Goal: Information Seeking & Learning: Check status

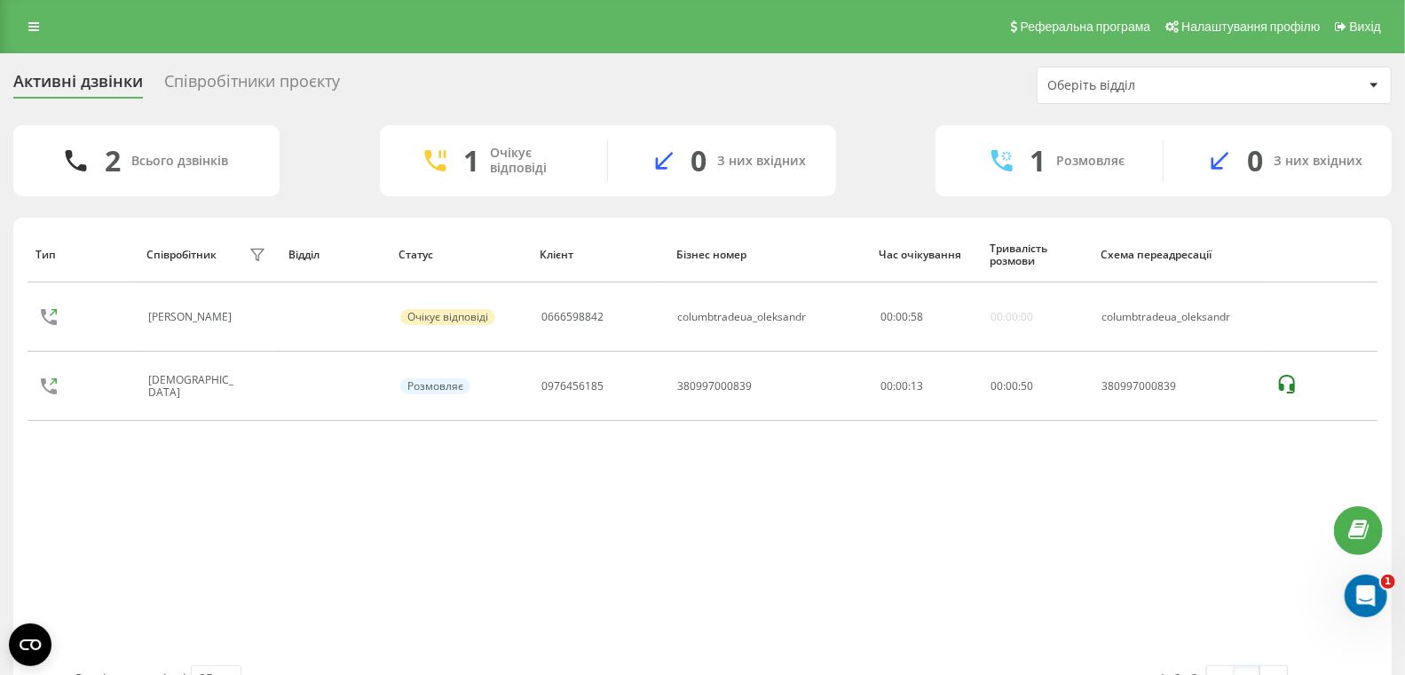
click at [249, 83] on div "Співробітники проєкту" at bounding box center [252, 86] width 176 height 28
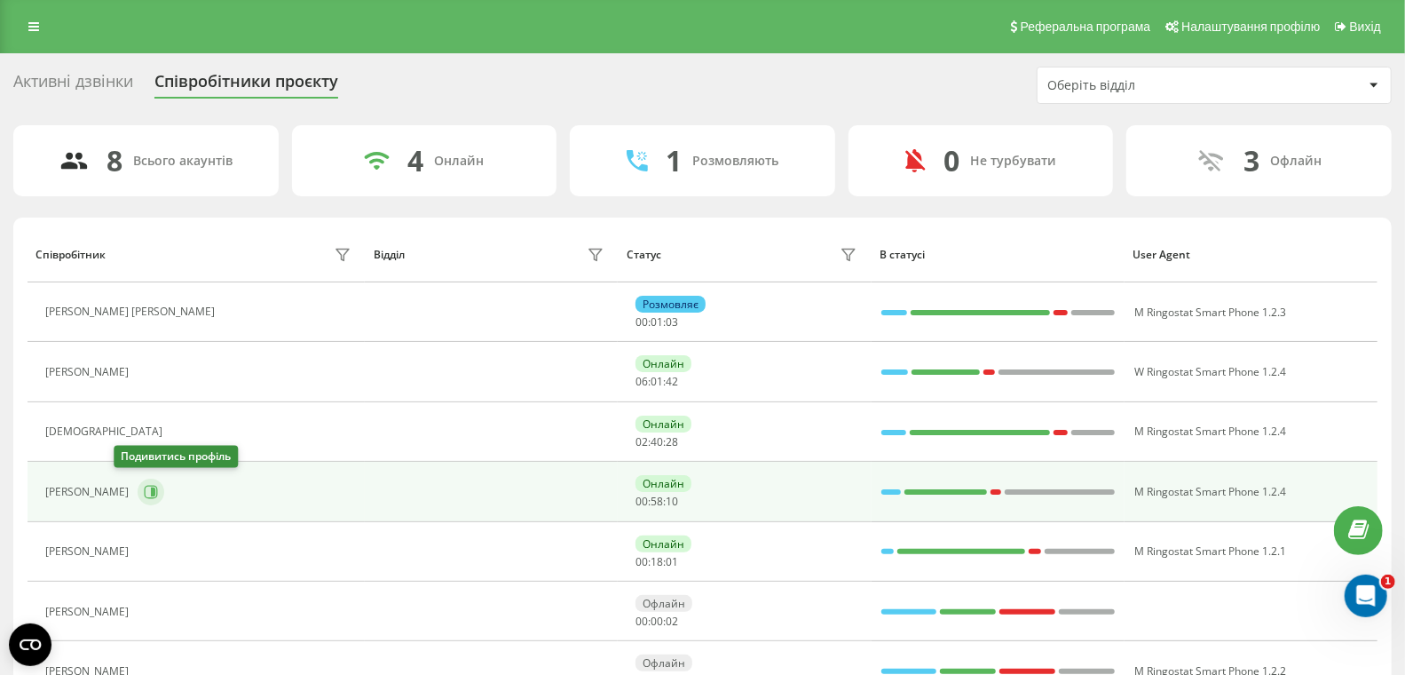
click at [144, 492] on icon at bounding box center [151, 492] width 14 height 14
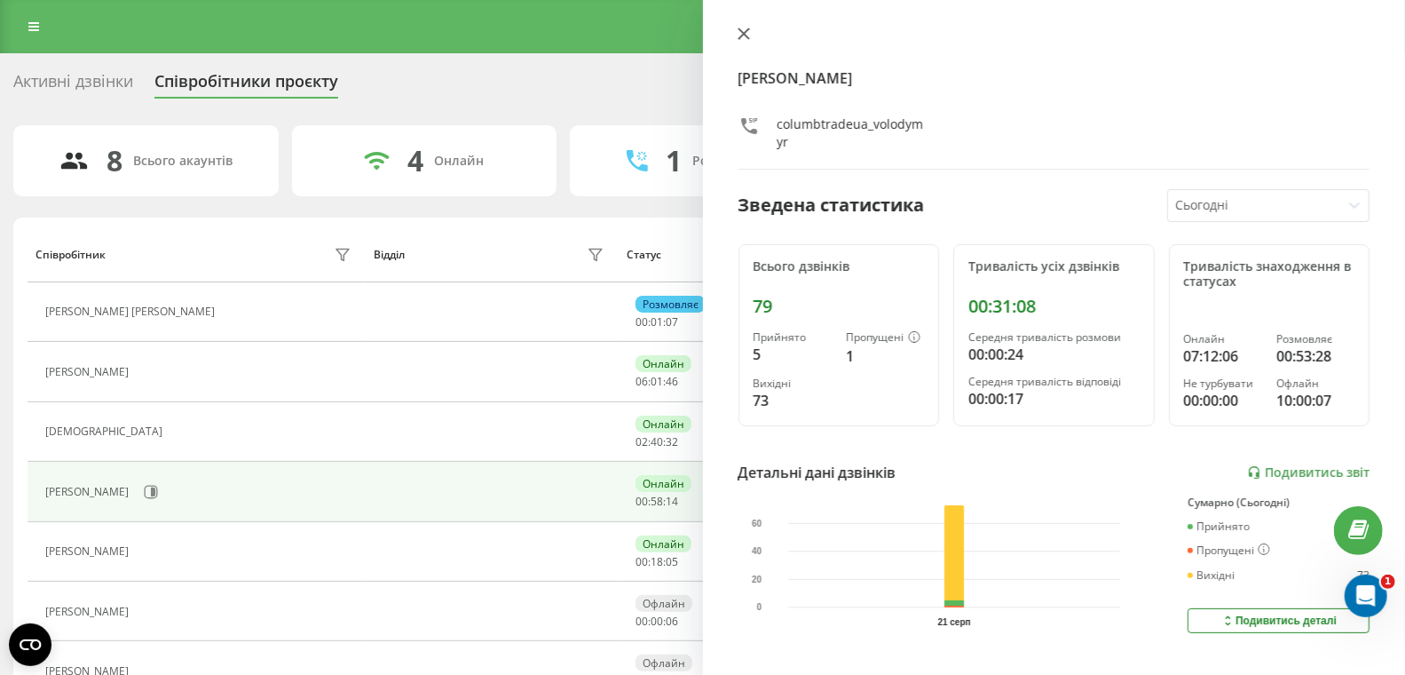
click at [741, 34] on icon at bounding box center [744, 34] width 12 height 12
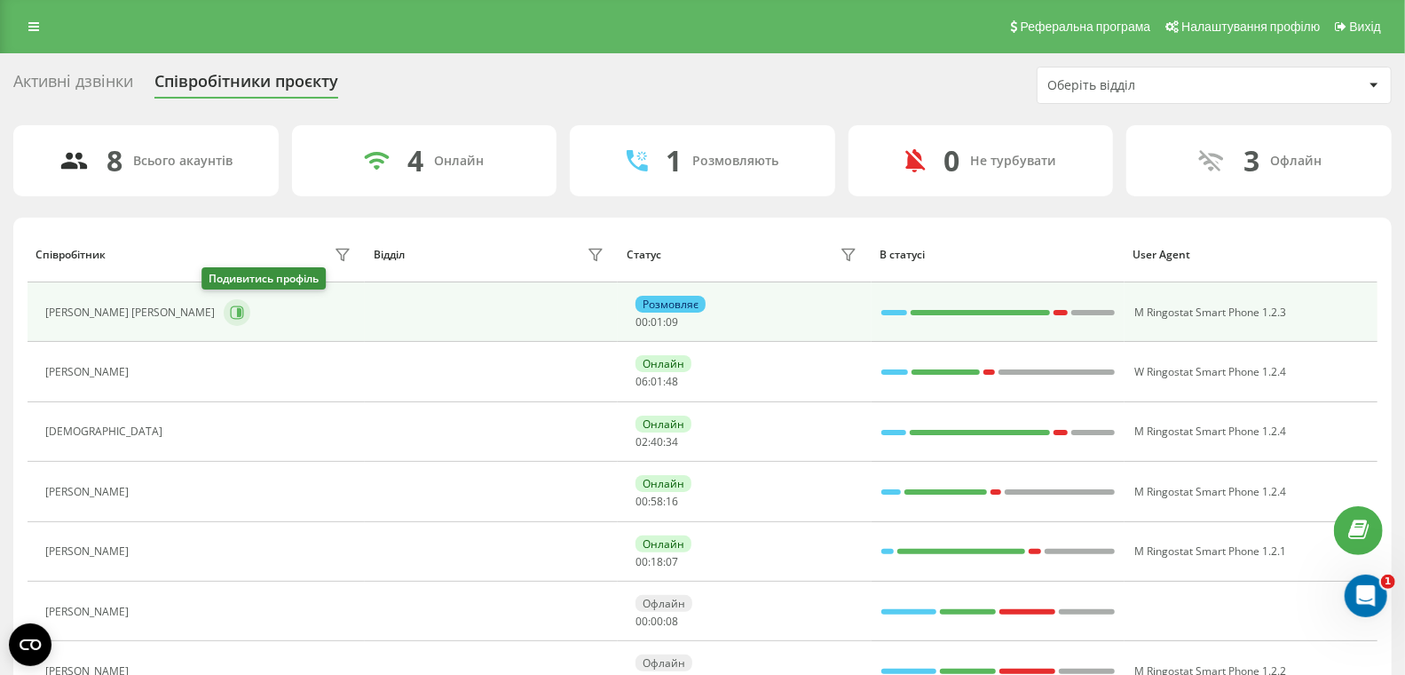
click at [237, 312] on icon at bounding box center [239, 312] width 4 height 9
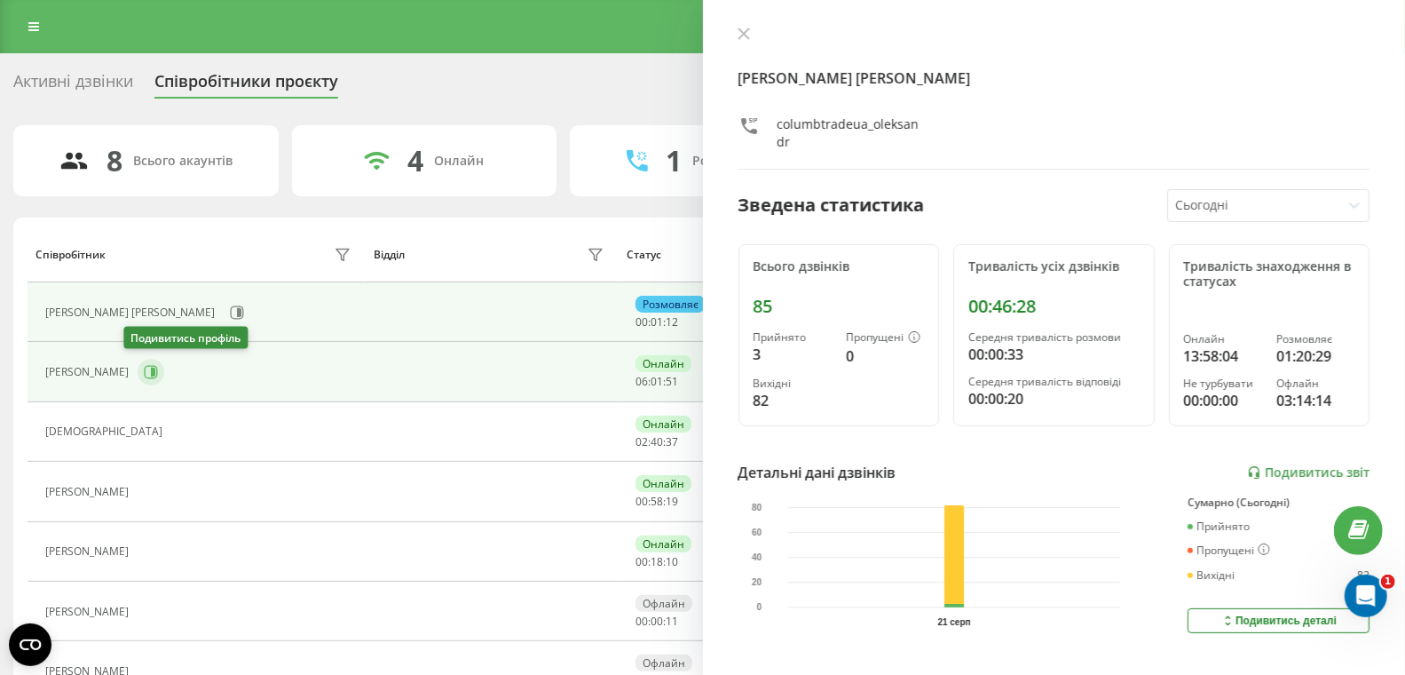
click at [144, 368] on icon at bounding box center [151, 372] width 14 height 14
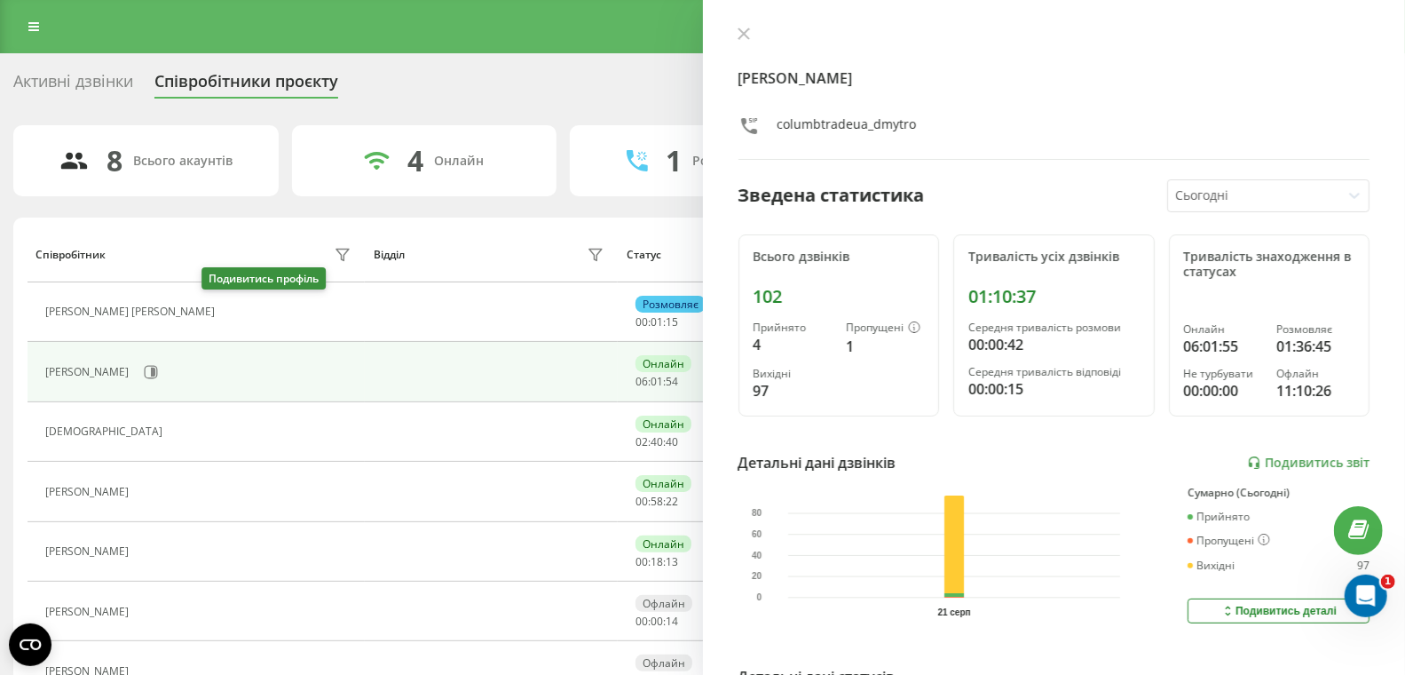
click at [227, 311] on icon at bounding box center [234, 312] width 14 height 14
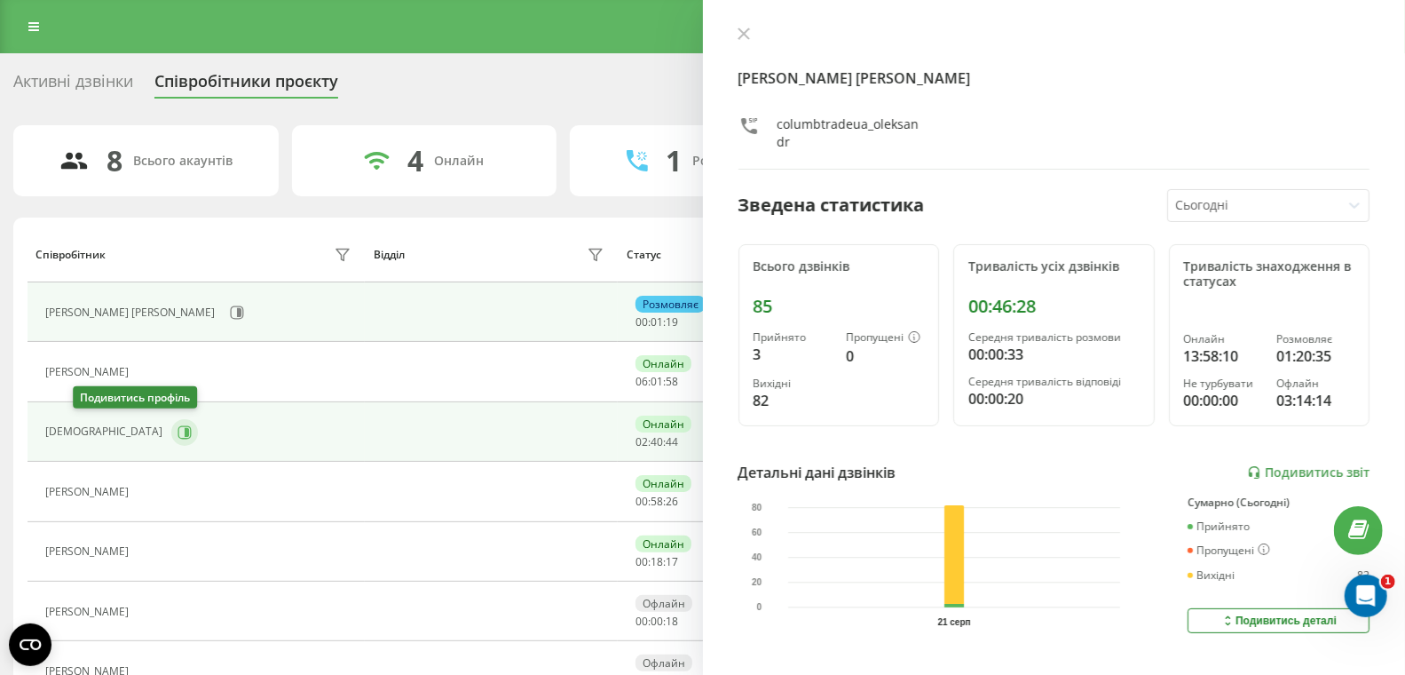
click at [185, 427] on icon at bounding box center [187, 431] width 4 height 9
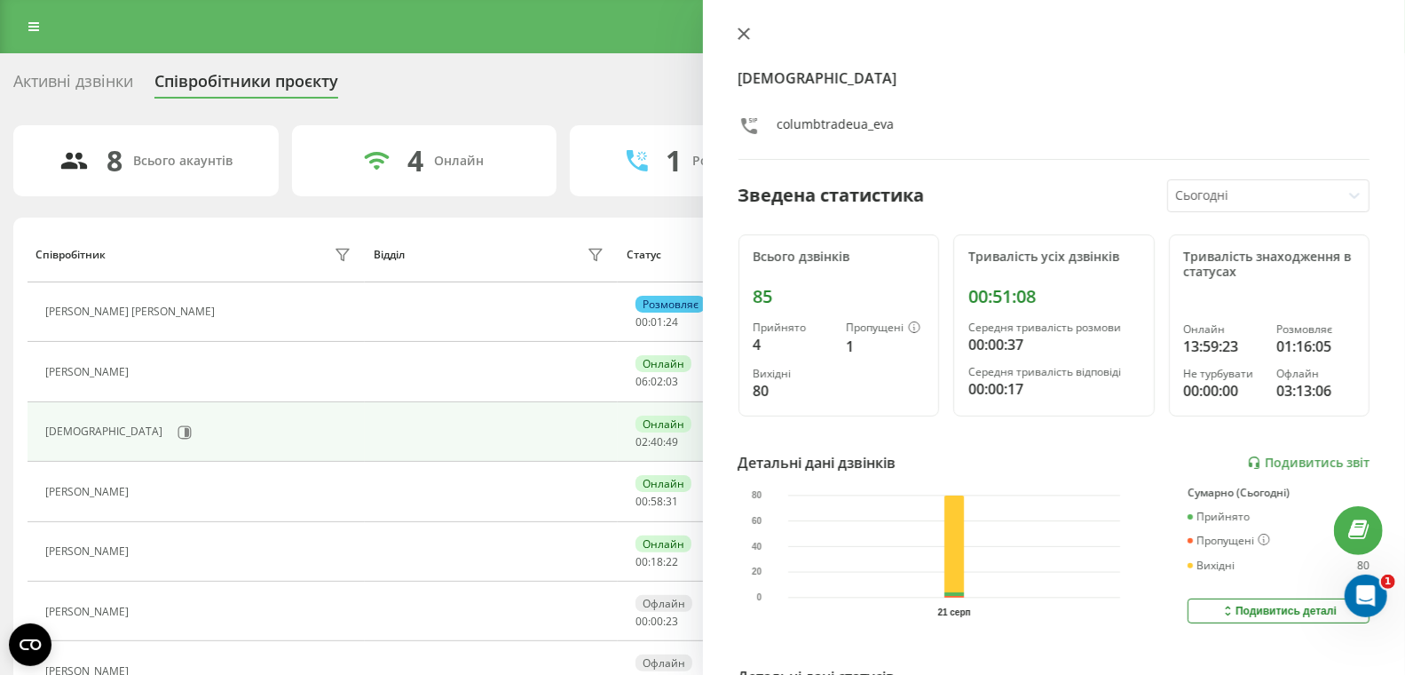
click at [748, 34] on icon at bounding box center [744, 34] width 12 height 12
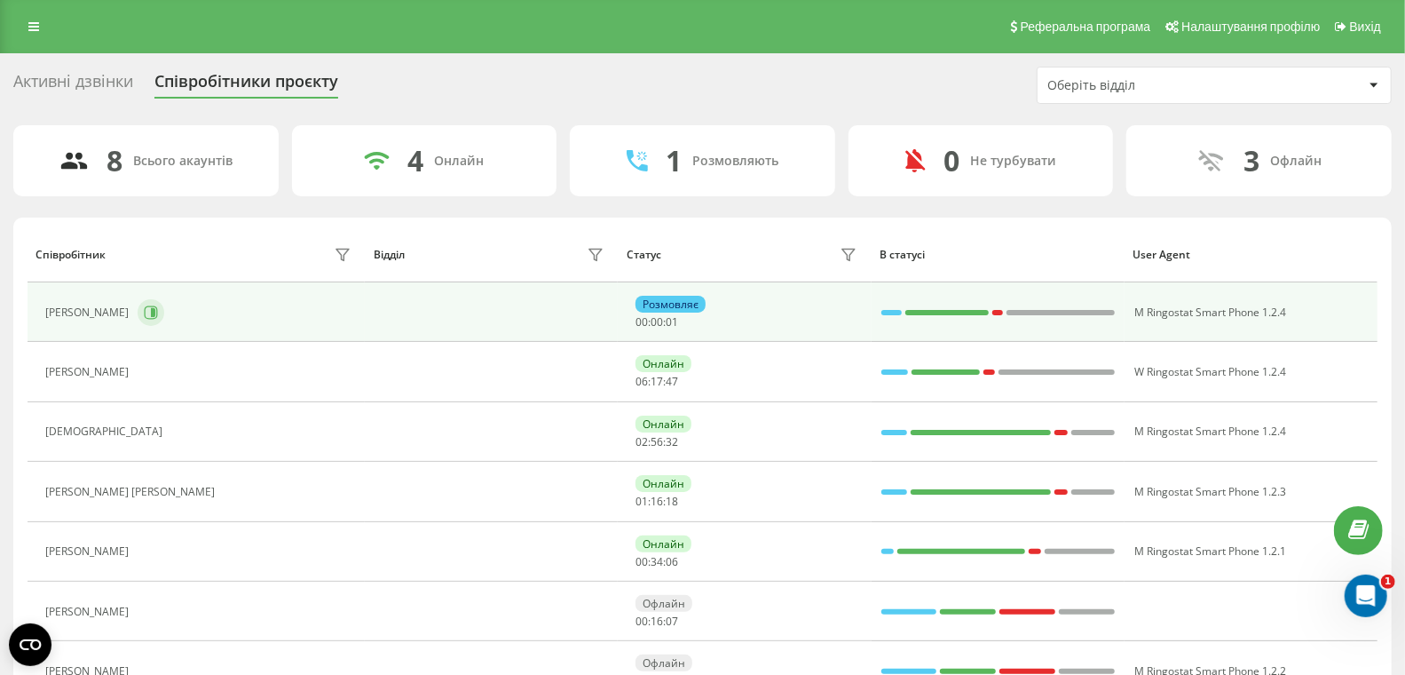
click at [138, 313] on button at bounding box center [151, 312] width 27 height 27
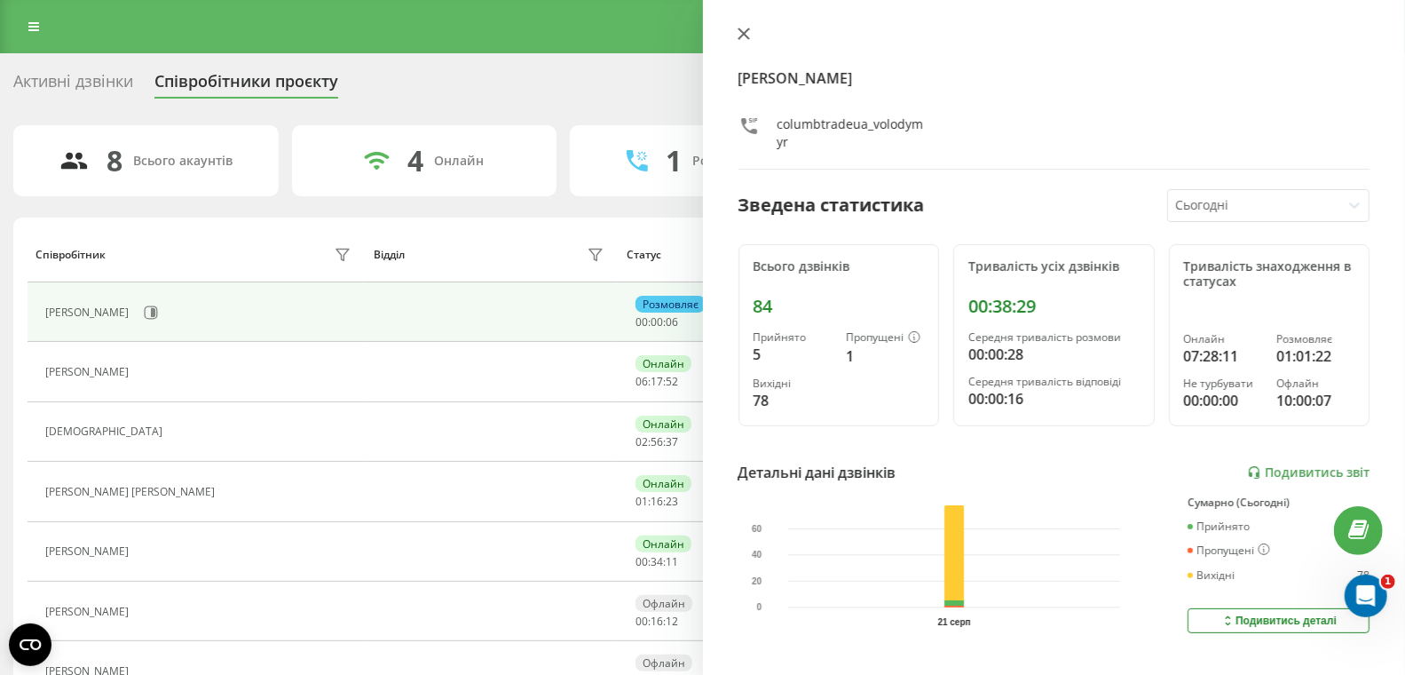
click at [746, 36] on icon at bounding box center [743, 33] width 11 height 11
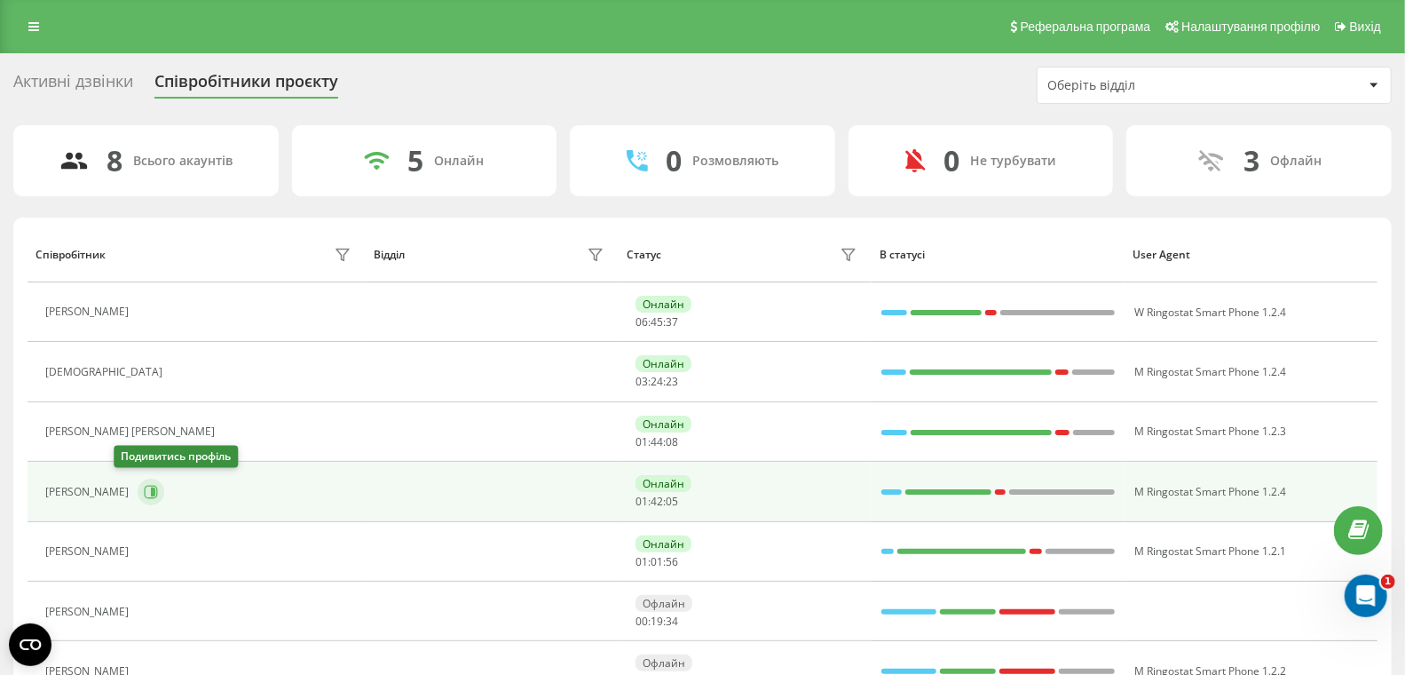
click at [144, 485] on icon at bounding box center [151, 492] width 14 height 14
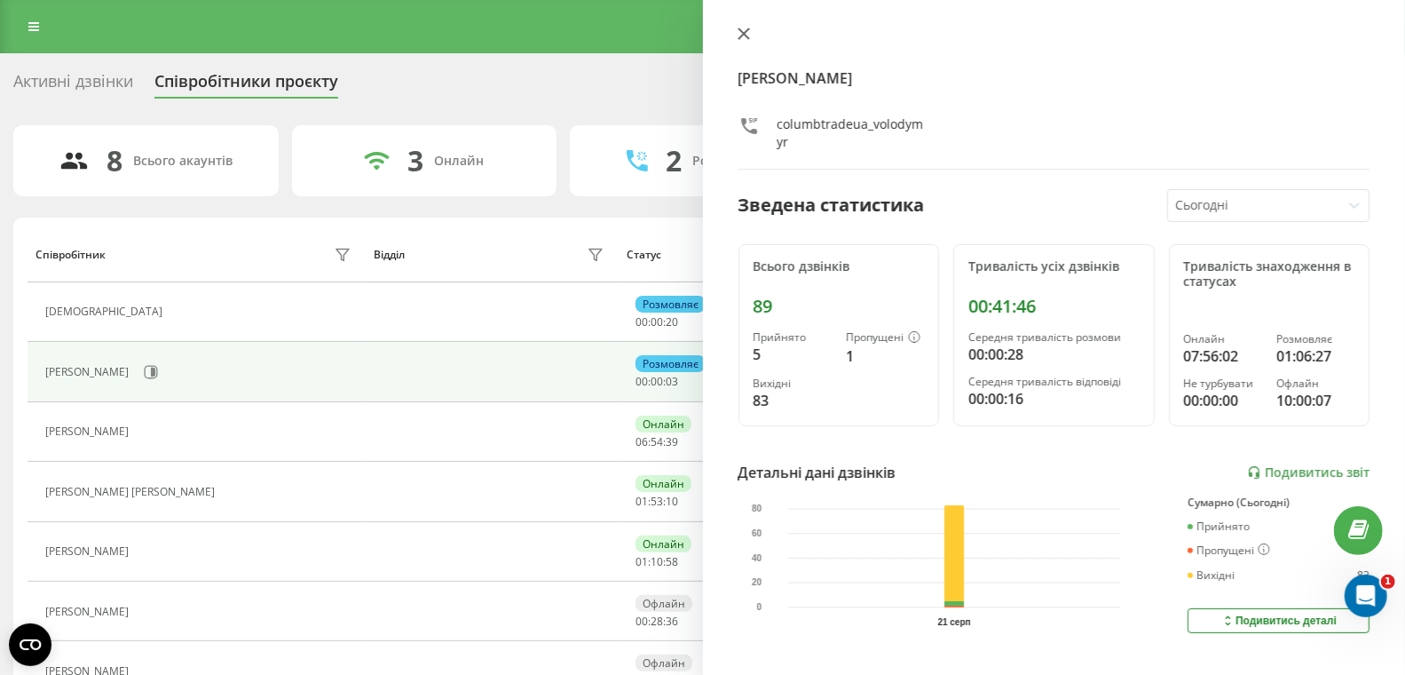
click at [743, 36] on icon at bounding box center [744, 34] width 12 height 12
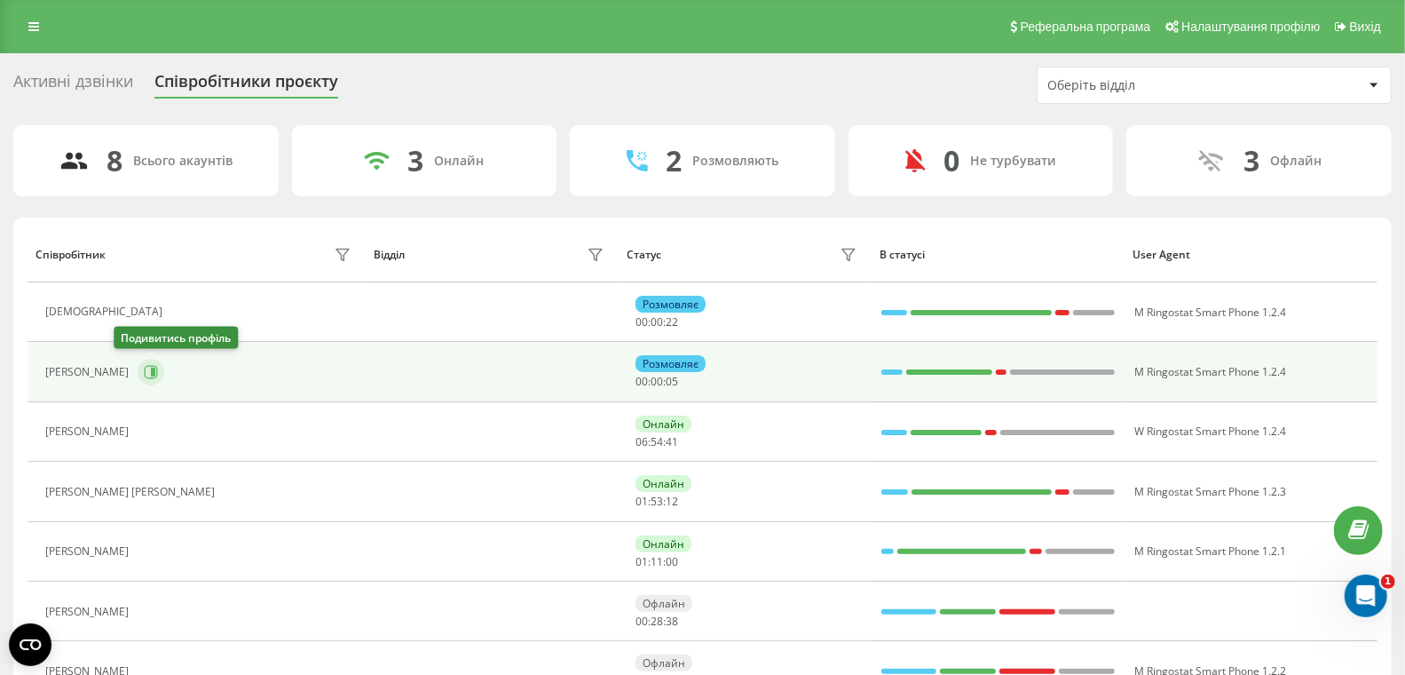
click at [151, 368] on icon at bounding box center [153, 372] width 4 height 9
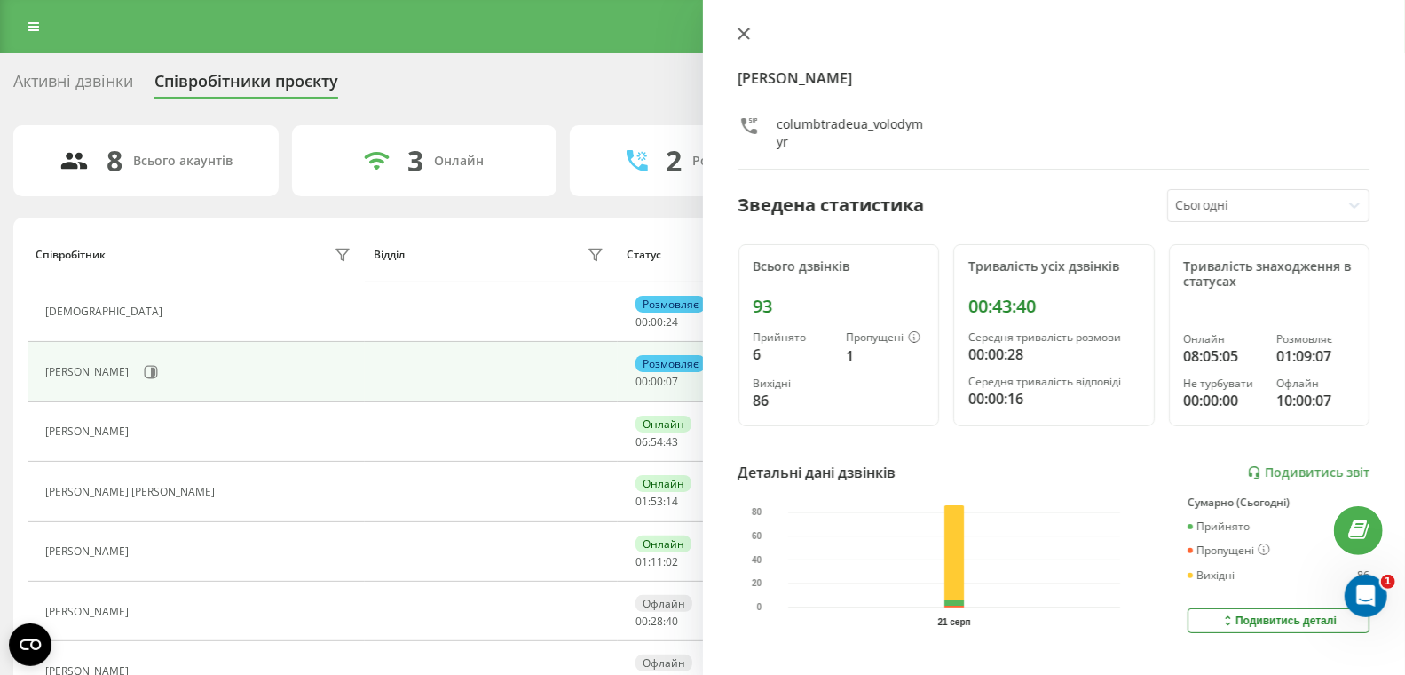
click at [743, 32] on icon at bounding box center [744, 34] width 12 height 12
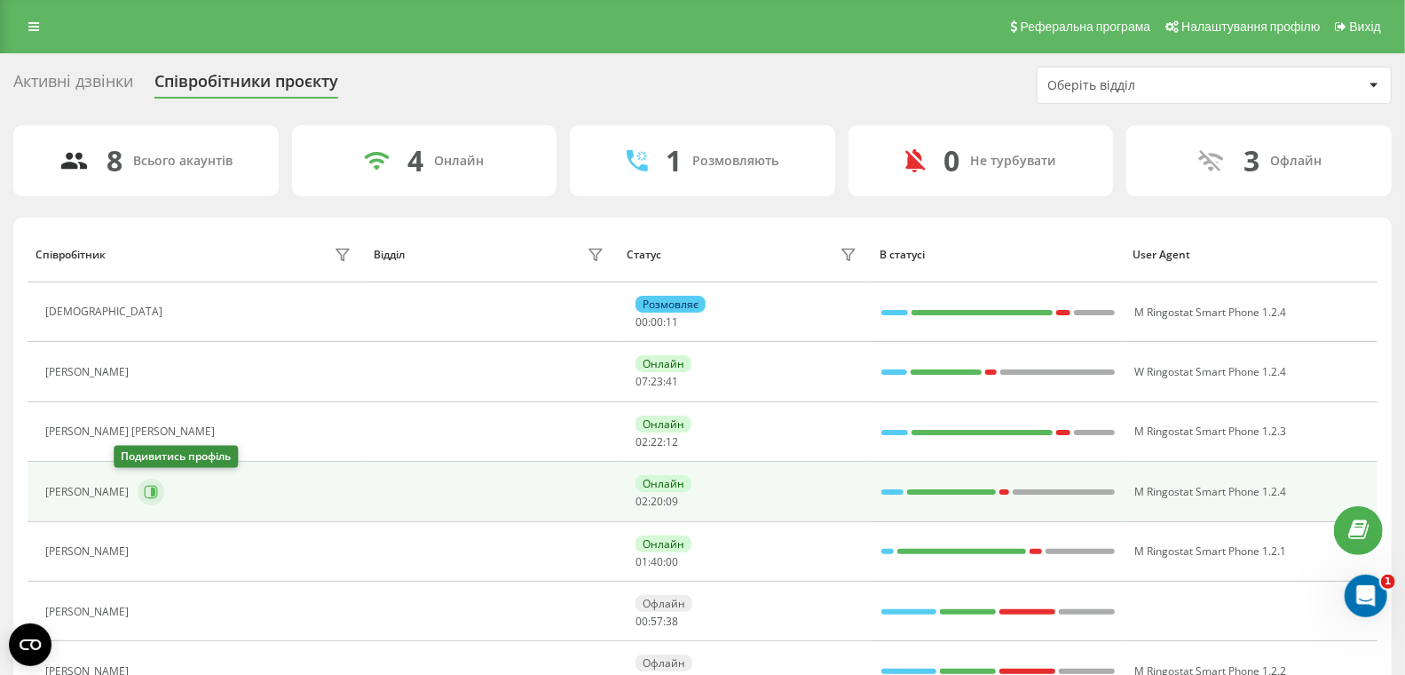
click at [151, 487] on icon at bounding box center [153, 491] width 4 height 9
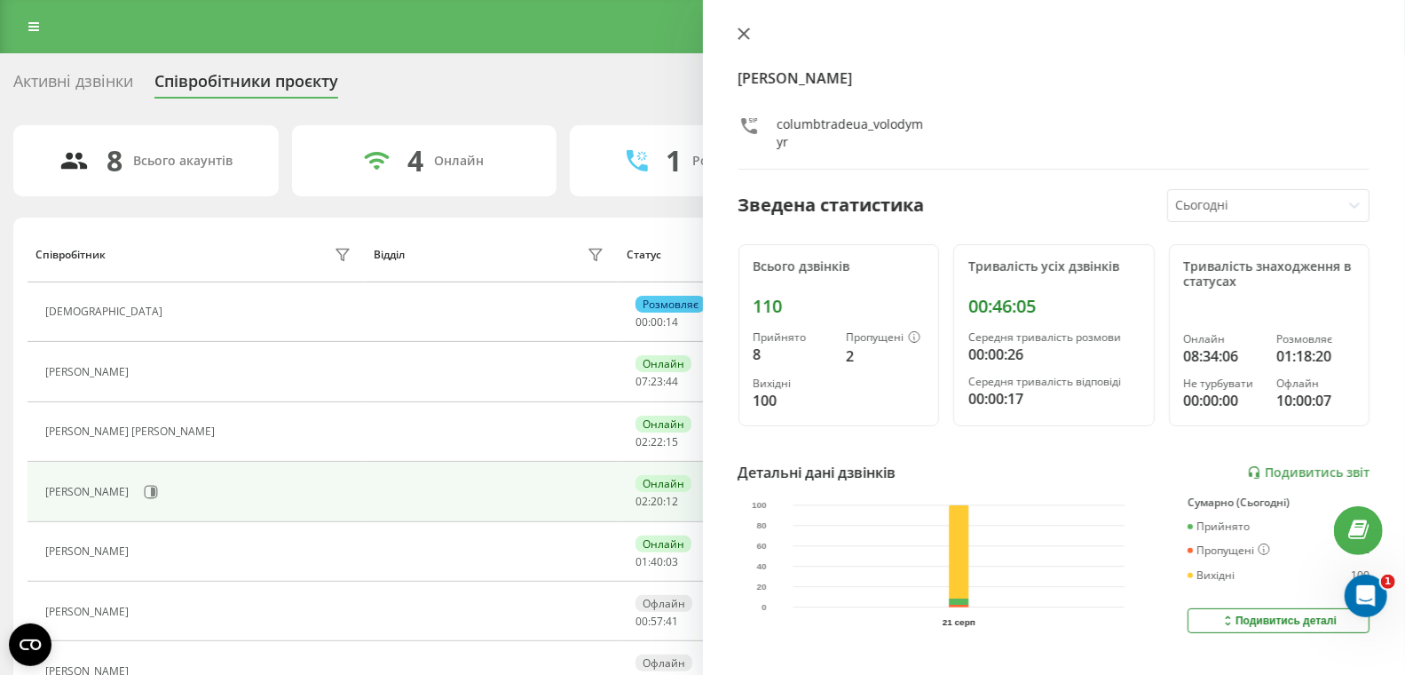
click at [748, 37] on icon at bounding box center [743, 33] width 11 height 11
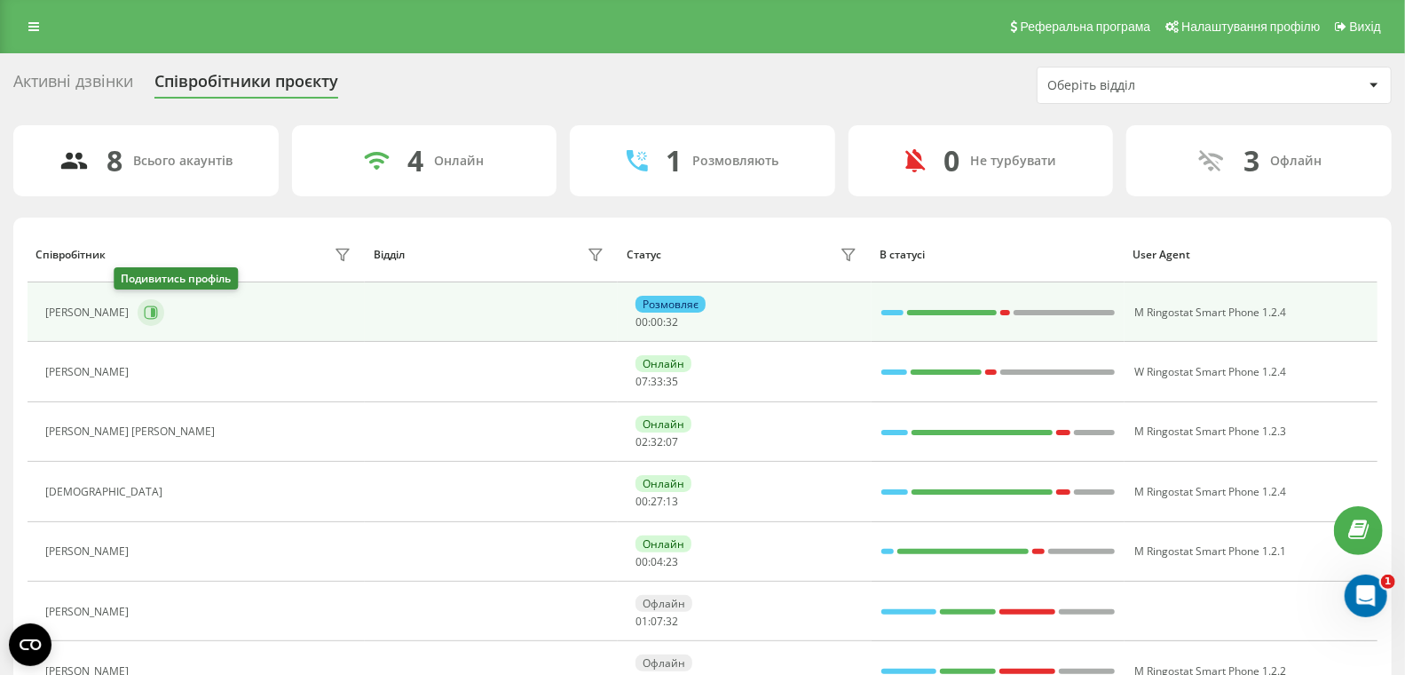
click at [138, 301] on button at bounding box center [151, 312] width 27 height 27
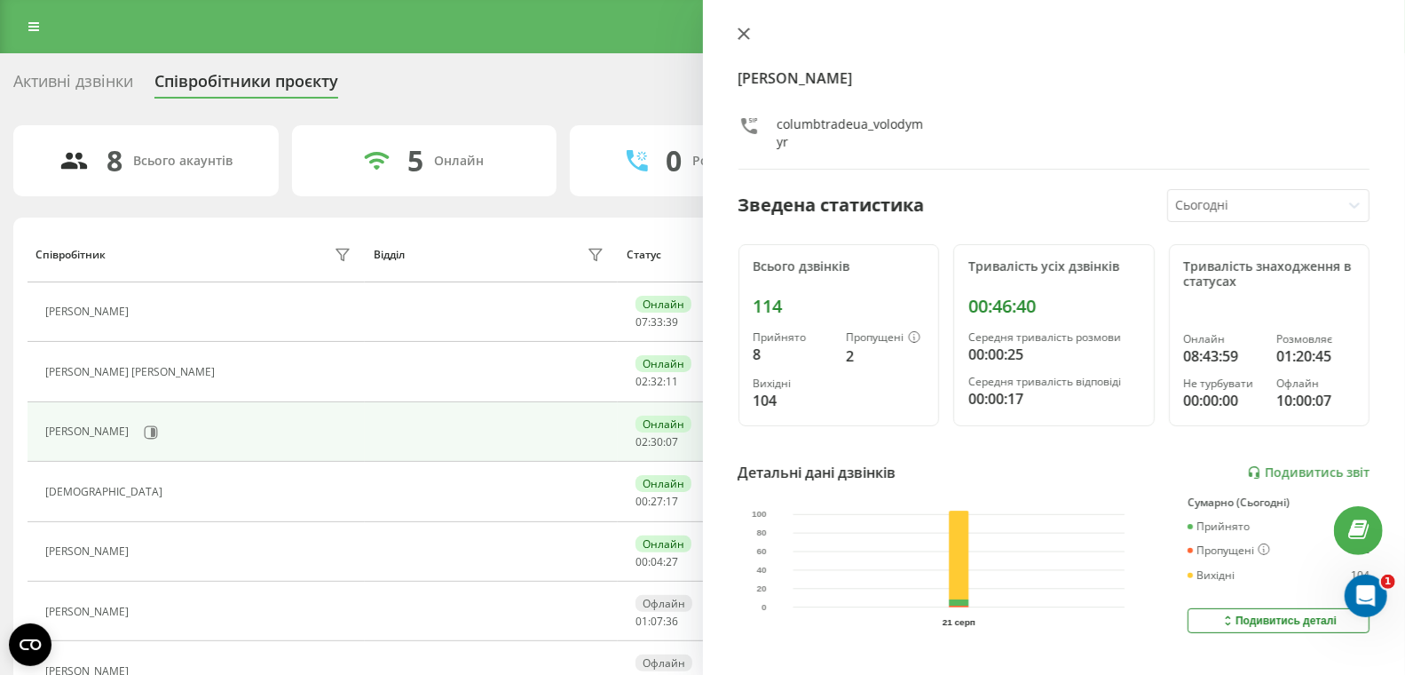
click at [742, 33] on icon at bounding box center [743, 33] width 11 height 11
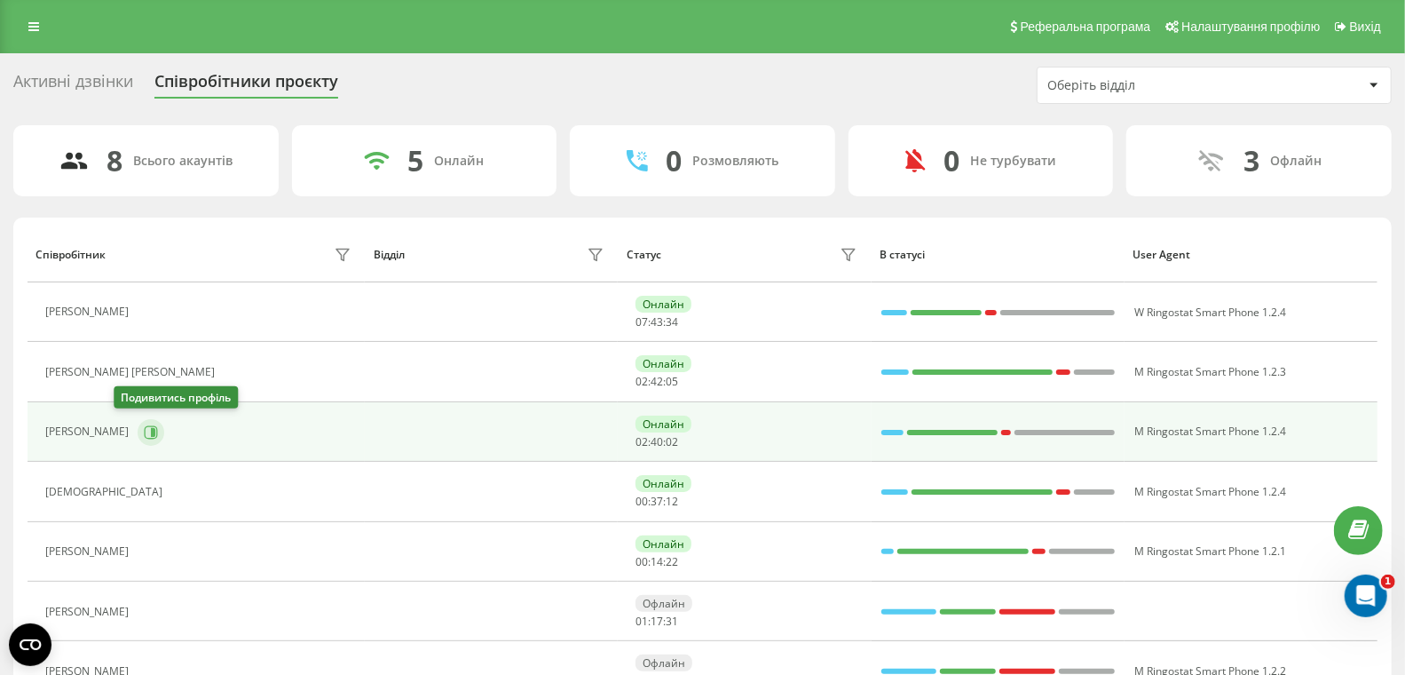
click at [145, 425] on icon at bounding box center [151, 431] width 13 height 13
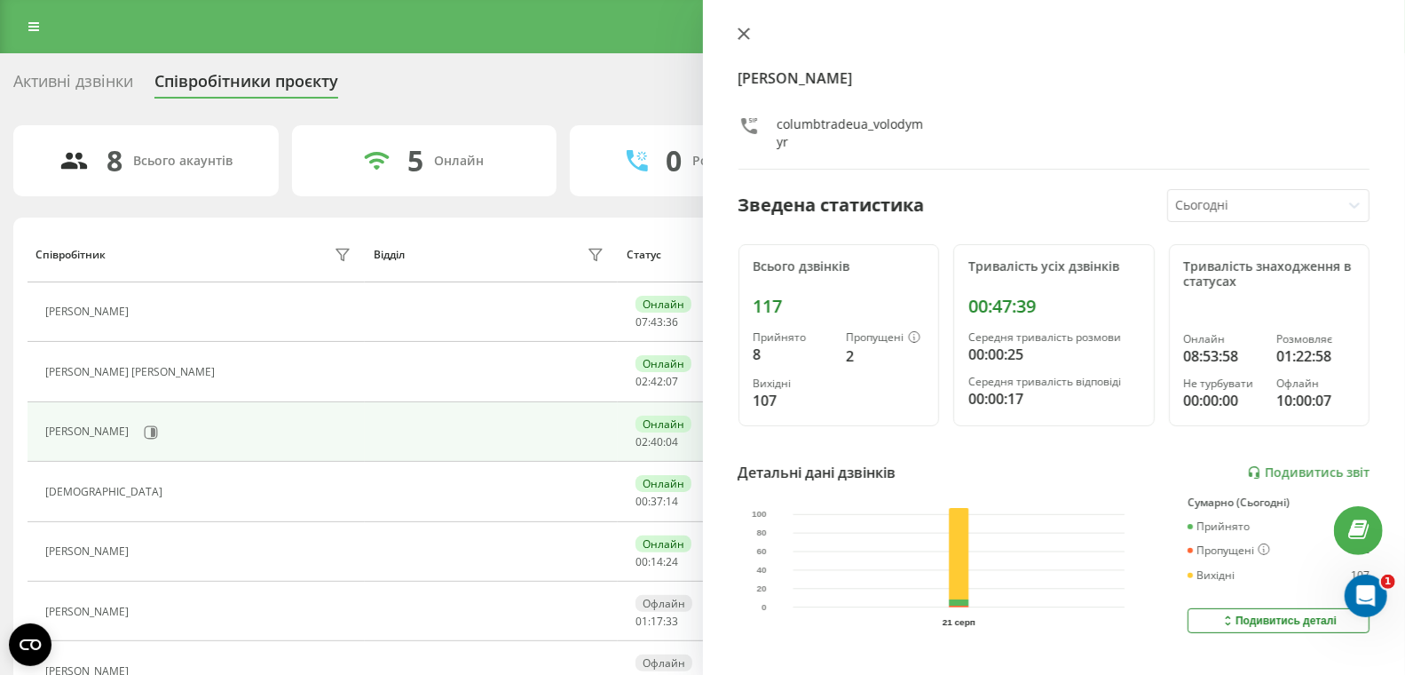
click at [743, 33] on icon at bounding box center [743, 33] width 11 height 11
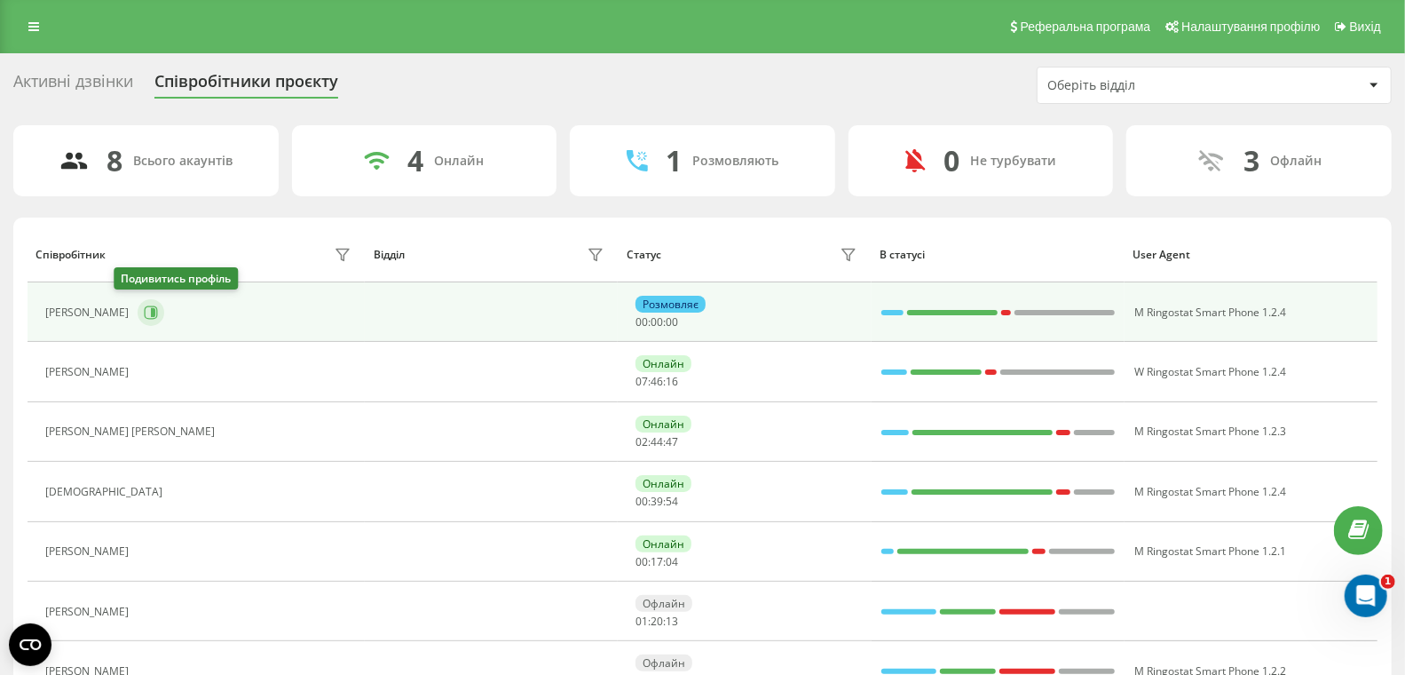
click at [144, 305] on icon at bounding box center [151, 312] width 14 height 14
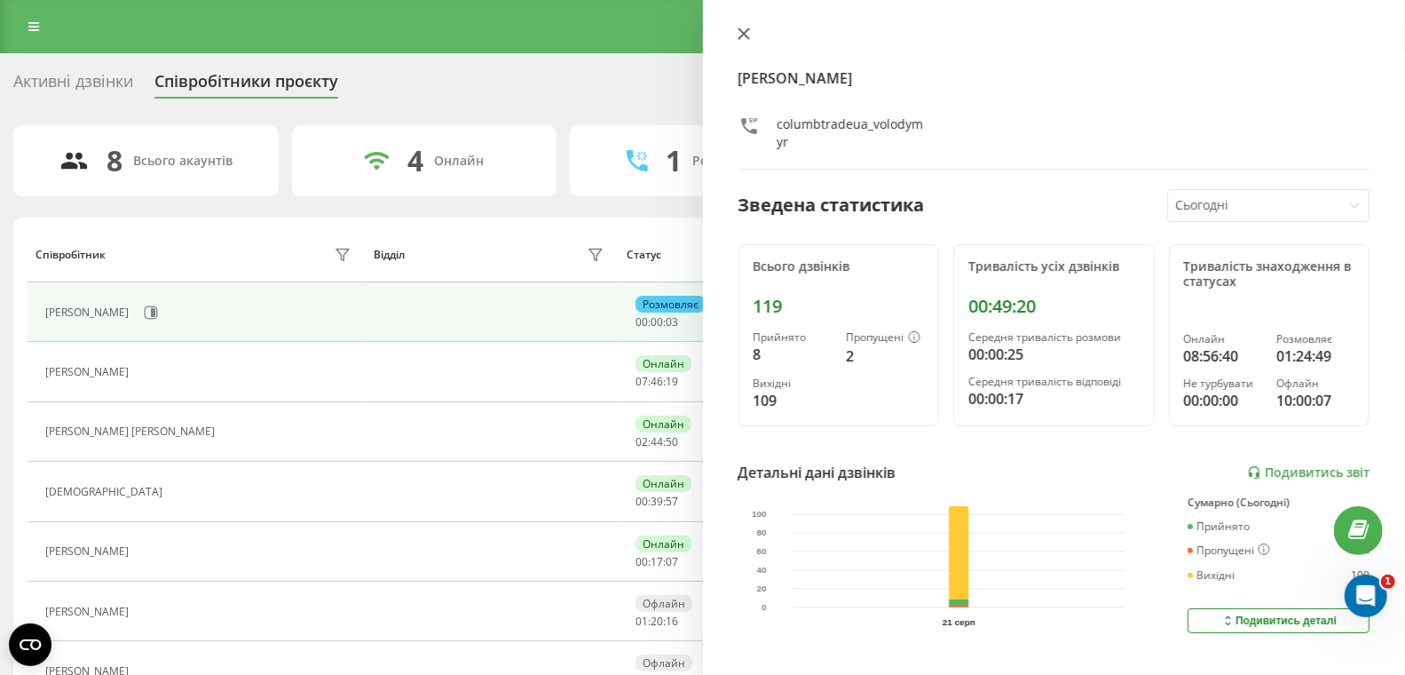
click at [742, 36] on icon at bounding box center [743, 33] width 11 height 11
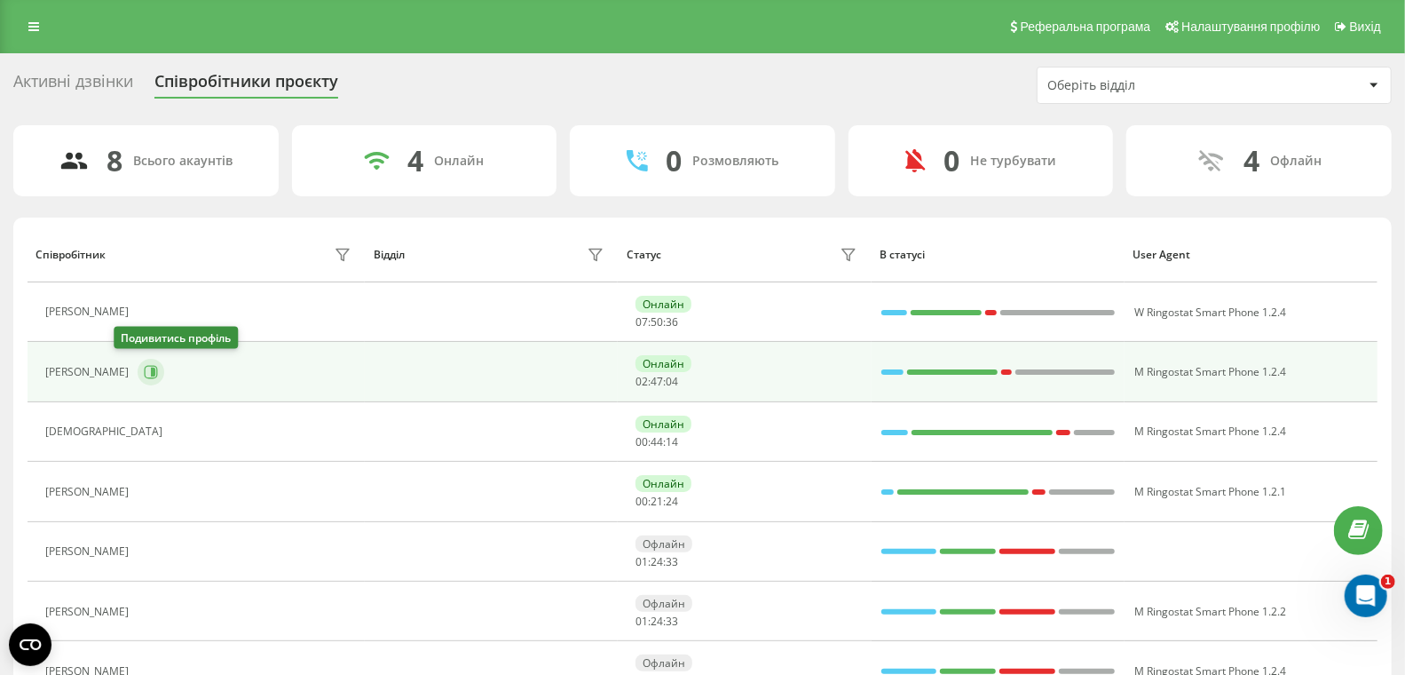
click at [145, 367] on icon at bounding box center [151, 372] width 13 height 13
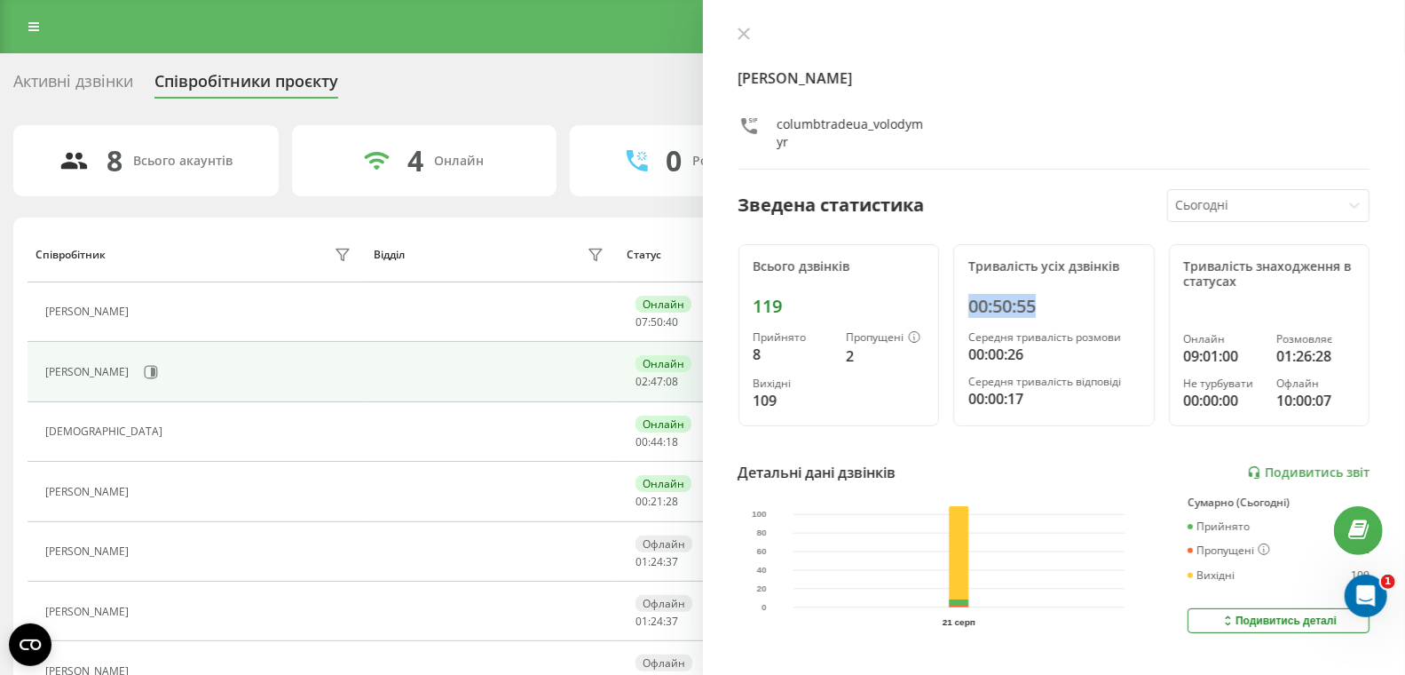
drag, startPoint x: 1039, startPoint y: 305, endPoint x: 967, endPoint y: 306, distance: 71.9
click at [969, 306] on div "00:50:55" at bounding box center [1054, 306] width 171 height 21
copy div "00:50:55"
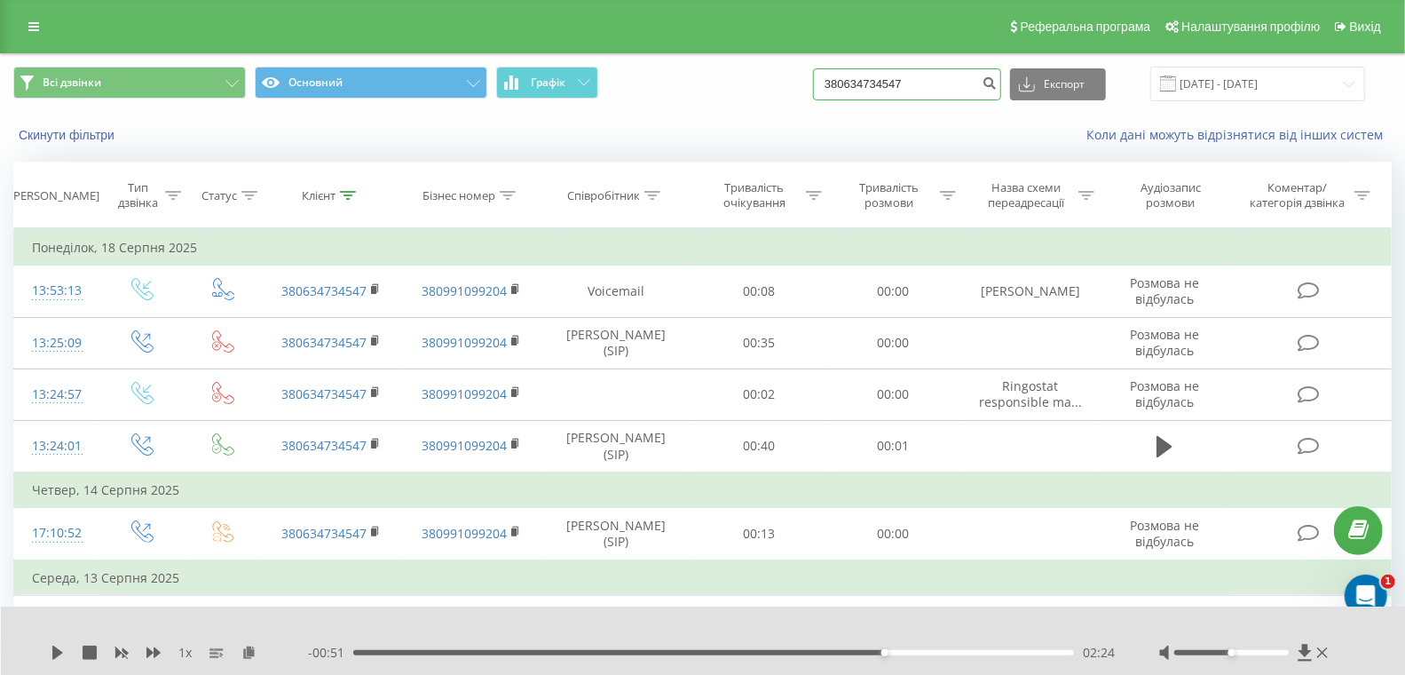
drag, startPoint x: 949, startPoint y: 88, endPoint x: 812, endPoint y: 58, distance: 140.0
click at [809, 56] on div "Всі дзвінки Основний Графік 380634734547 Експорт .csv .xls .xlsx 01.03.2024 - 2…" at bounding box center [703, 83] width 1404 height 59
paste input "0677090006"
type input "0677090006"
click at [997, 81] on icon "submit" at bounding box center [989, 80] width 15 height 11
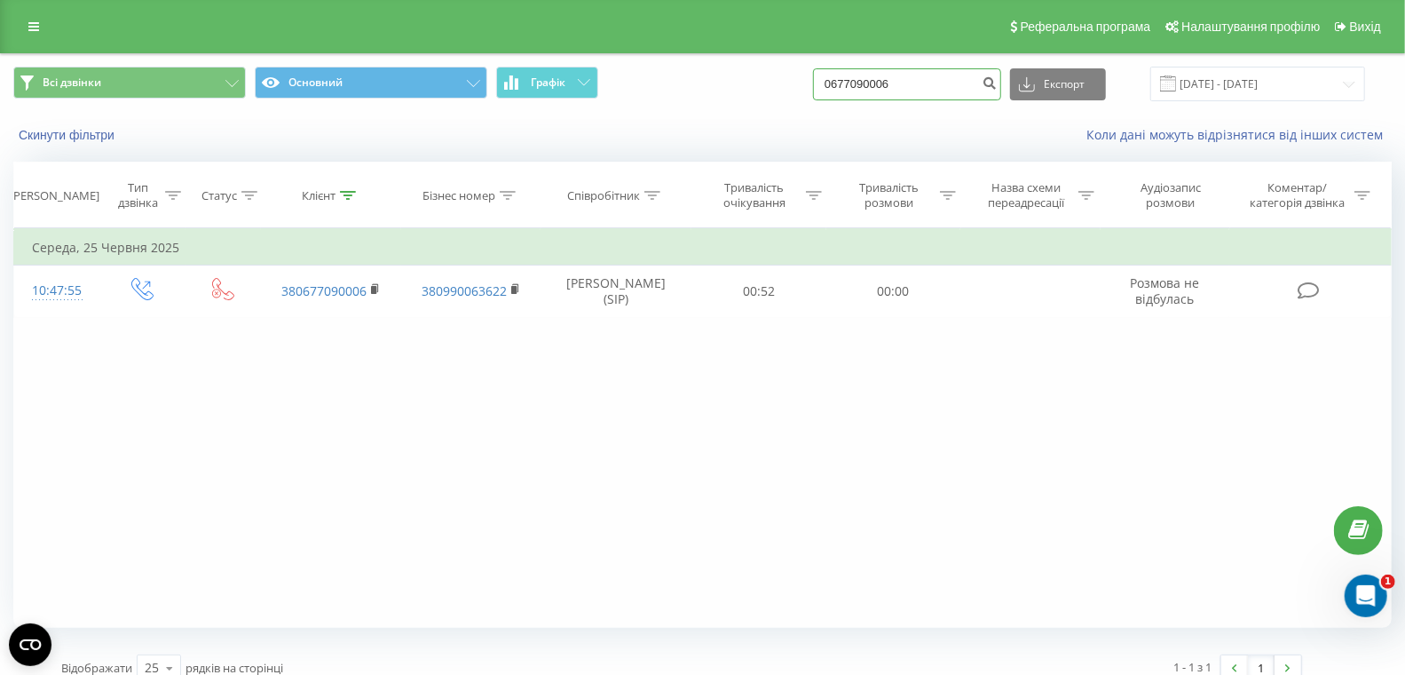
drag, startPoint x: 956, startPoint y: 88, endPoint x: 844, endPoint y: 83, distance: 112.0
click at [843, 83] on div "Всі дзвінки Основний Графік 0677090006 Експорт .csv .xls .xlsx 21.05.2025 - 21.…" at bounding box center [702, 84] width 1379 height 35
paste input "966693444"
type input "0966693444"
click at [997, 83] on icon "submit" at bounding box center [989, 80] width 15 height 11
